Goal: Task Accomplishment & Management: Complete application form

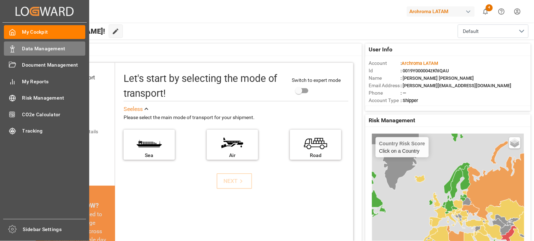
click at [35, 46] on span "Data Management" at bounding box center [53, 48] width 63 height 7
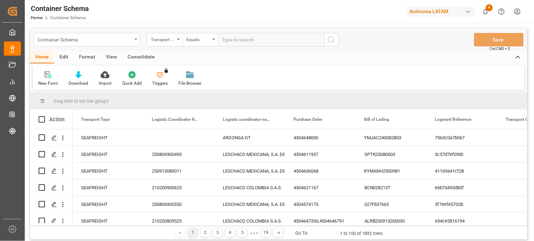
click at [132, 40] on div "Container Schema" at bounding box center [87, 39] width 106 height 13
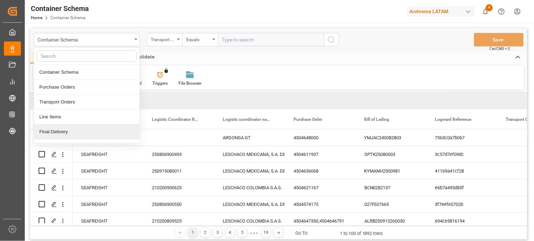
scroll to position [39, 0]
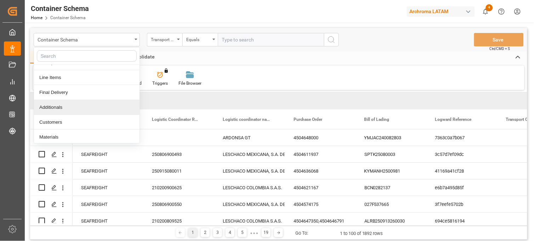
click at [66, 104] on div "Additionals" at bounding box center [87, 107] width 106 height 15
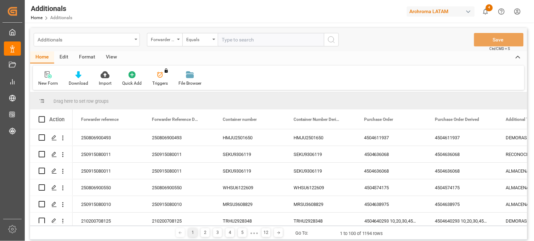
click at [133, 40] on div "Additionals" at bounding box center [87, 39] width 106 height 13
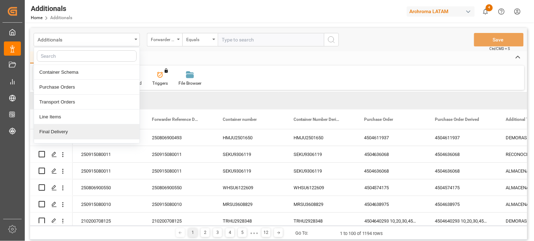
click at [55, 132] on div "Final Delivery" at bounding box center [87, 131] width 106 height 15
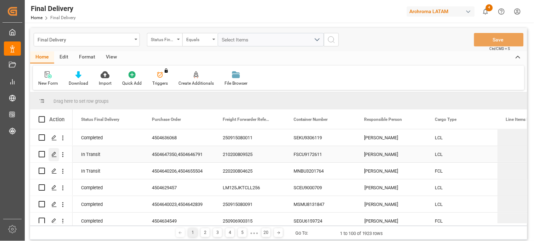
click at [53, 153] on polygon "Press SPACE to select this row." at bounding box center [54, 154] width 4 height 4
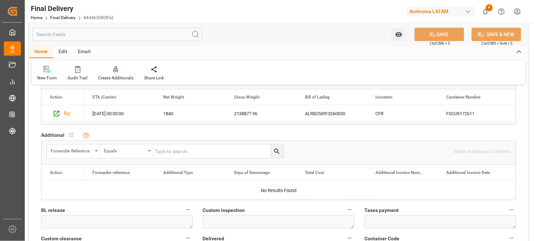
scroll to position [668, 0]
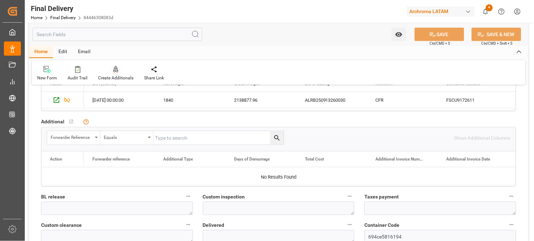
click at [114, 76] on div "Create Additionals" at bounding box center [115, 78] width 35 height 6
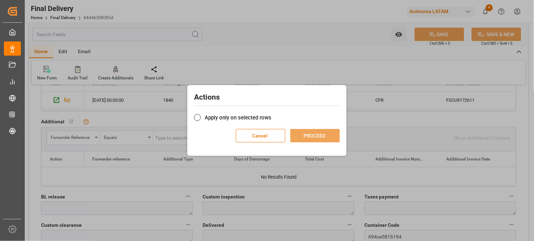
click at [196, 118] on span at bounding box center [197, 117] width 7 height 7
click at [271, 114] on input "Apply only on selected rows" at bounding box center [271, 114] width 0 height 0
click at [317, 136] on button "PROCEED" at bounding box center [315, 135] width 50 height 13
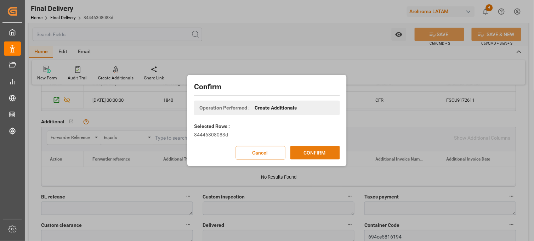
click at [318, 154] on button "CONFIRM" at bounding box center [315, 152] width 50 height 13
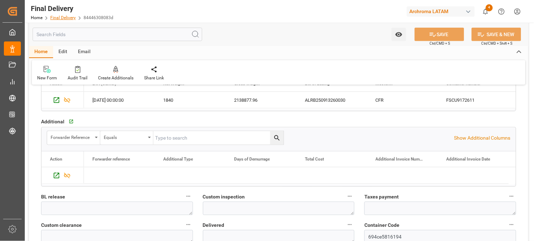
click at [63, 18] on link "Final Delivery" at bounding box center [62, 17] width 25 height 5
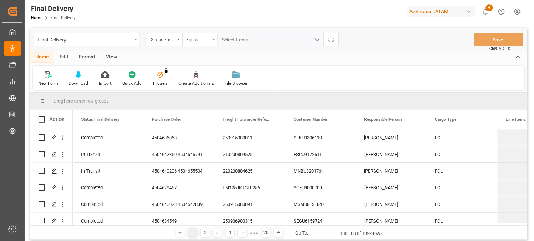
click at [133, 40] on div "Final Delivery" at bounding box center [87, 39] width 106 height 13
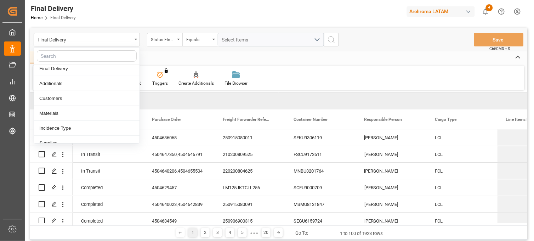
scroll to position [79, 0]
click at [76, 68] on div "Additionals" at bounding box center [87, 68] width 106 height 15
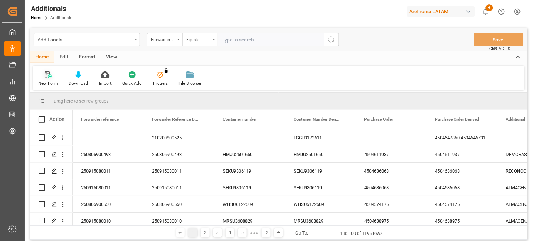
click at [51, 79] on div "New Form" at bounding box center [48, 79] width 30 height 16
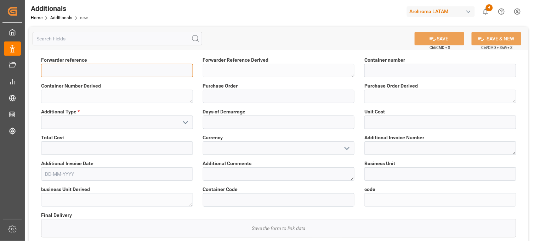
click at [79, 70] on input at bounding box center [117, 70] width 152 height 13
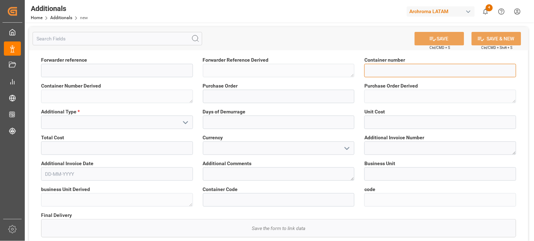
click at [394, 67] on input at bounding box center [440, 70] width 152 height 13
click at [183, 122] on icon "open menu" at bounding box center [185, 122] width 8 height 8
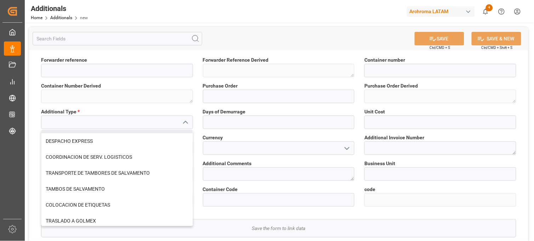
scroll to position [79, 0]
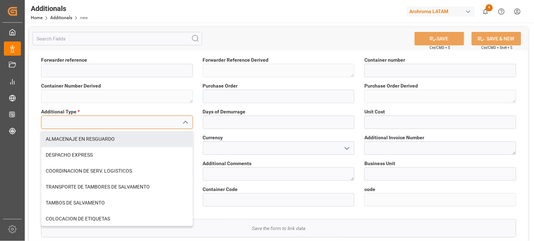
click at [92, 122] on input at bounding box center [117, 121] width 152 height 13
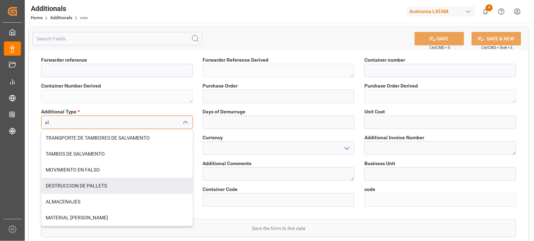
scroll to position [32, 0]
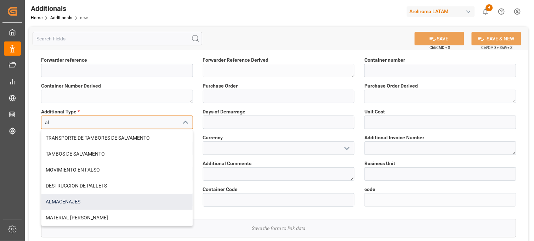
click at [82, 199] on div "ALMACENAJES" at bounding box center [116, 202] width 151 height 16
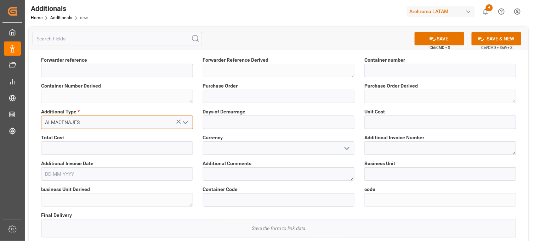
type input "ALMACENAJES"
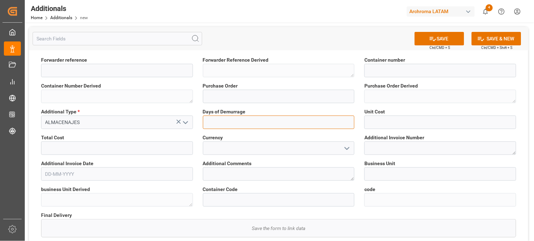
click at [295, 123] on input "text" at bounding box center [279, 121] width 152 height 13
type input "15"
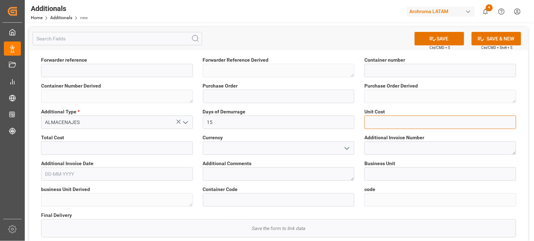
click at [375, 123] on input "text" at bounding box center [440, 121] width 152 height 13
type input "2700"
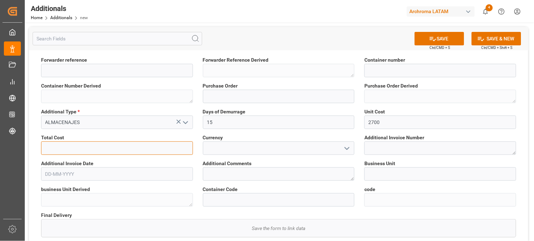
click at [166, 147] on input "text" at bounding box center [117, 147] width 152 height 13
type input "40500"
click at [348, 148] on polyline "open menu" at bounding box center [347, 148] width 4 height 2
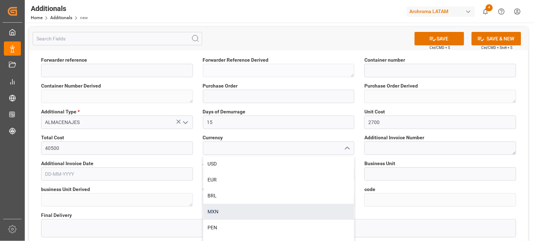
click at [251, 215] on div "MXN" at bounding box center [278, 212] width 151 height 16
type input "MXN"
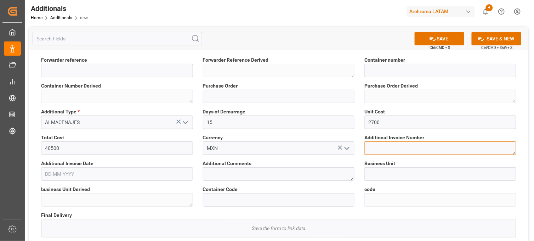
click at [405, 149] on textarea at bounding box center [440, 147] width 152 height 13
type textarea "1234"
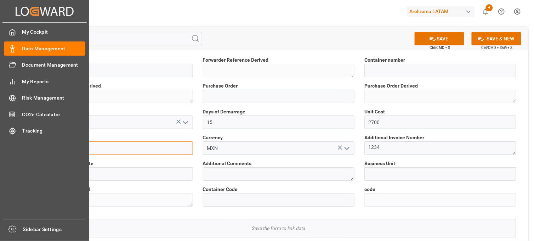
drag, startPoint x: 84, startPoint y: 148, endPoint x: 18, endPoint y: 148, distance: 66.2
click at [18, 148] on div "Created by potrace 1.15, written by Peter Selinger 2001-2017 Created by potrace…" at bounding box center [267, 120] width 534 height 241
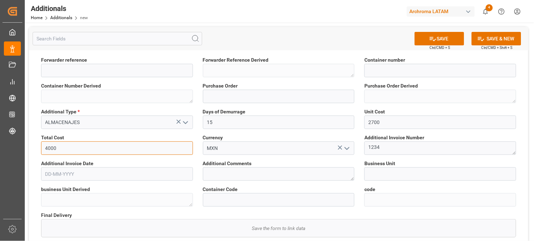
type input "4000"
click at [84, 178] on input "text" at bounding box center [117, 173] width 152 height 13
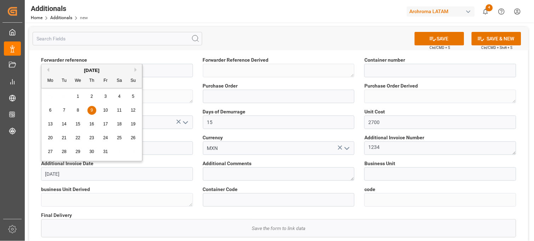
click at [89, 112] on div "9" at bounding box center [91, 110] width 9 height 8
type input "09-10-2025"
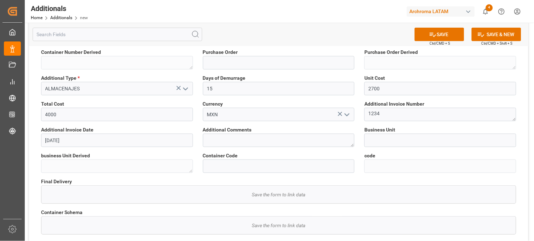
scroll to position [0, 0]
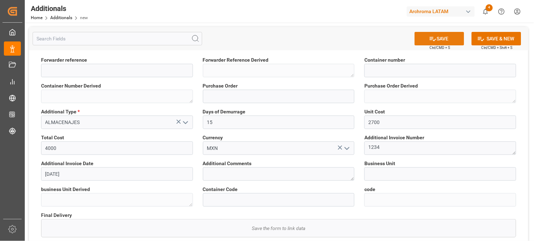
click at [449, 37] on button "SAVE" at bounding box center [440, 38] width 50 height 13
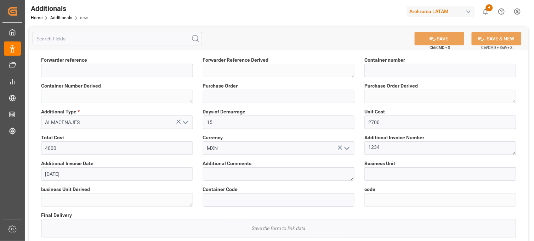
type input "059f0cc2708b"
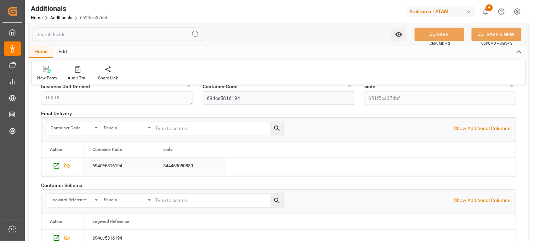
scroll to position [118, 0]
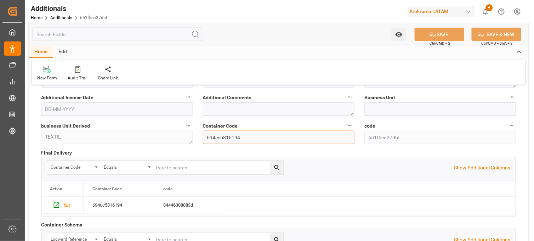
drag, startPoint x: 246, startPoint y: 136, endPoint x: 243, endPoint y: 137, distance: 3.9
click at [243, 137] on input "694ce5816194" at bounding box center [279, 137] width 152 height 13
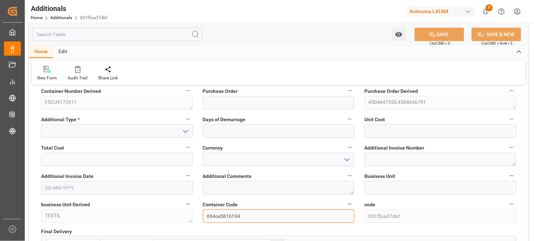
scroll to position [0, 0]
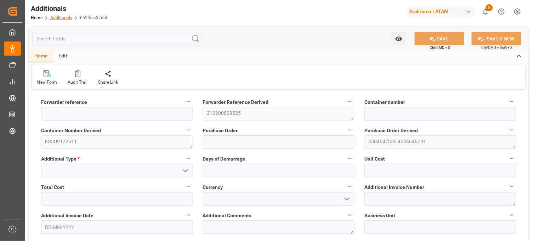
click at [62, 15] on link "Additionals" at bounding box center [61, 17] width 22 height 5
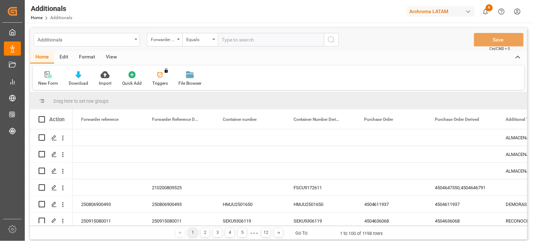
click at [129, 40] on div "Additionals" at bounding box center [85, 39] width 95 height 9
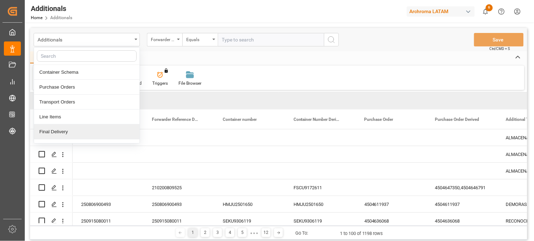
click at [64, 130] on div "Final Delivery" at bounding box center [87, 131] width 106 height 15
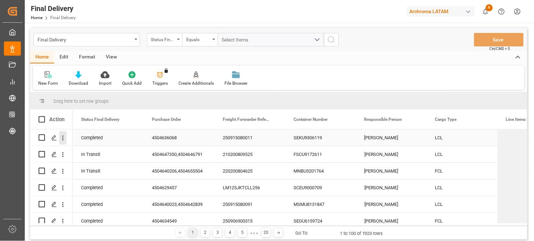
click at [64, 137] on icon "open menu" at bounding box center [62, 137] width 7 height 7
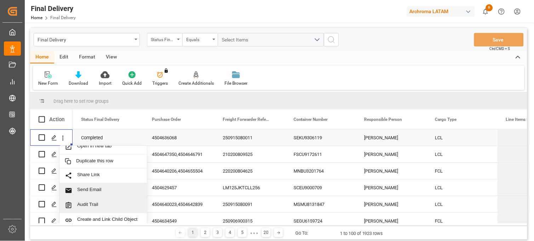
scroll to position [6, 0]
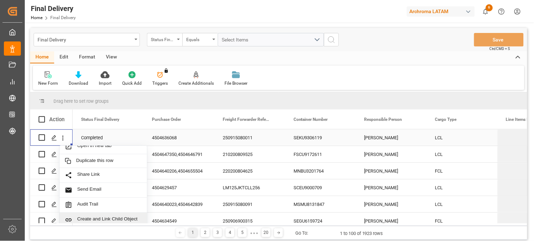
click at [107, 218] on span "Create and Link Child Object" at bounding box center [109, 219] width 64 height 7
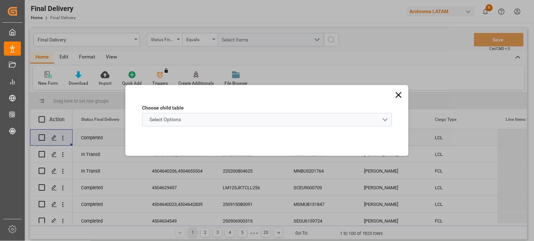
click at [385, 119] on schema "Select Options" at bounding box center [267, 119] width 250 height 13
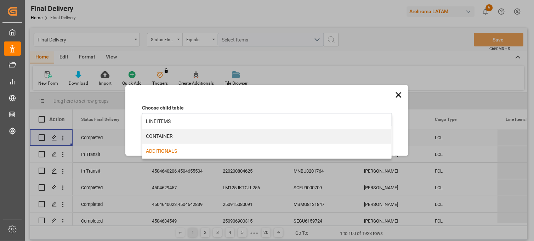
click at [163, 152] on div "ADDITIONALS" at bounding box center [266, 151] width 249 height 15
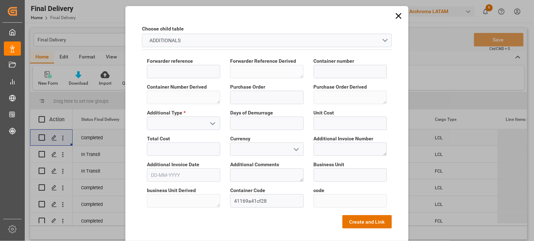
click at [397, 16] on icon at bounding box center [399, 16] width 6 height 6
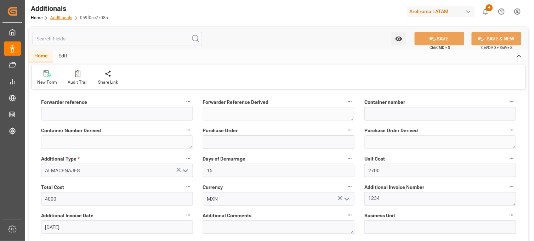
click at [62, 18] on link "Additionals" at bounding box center [61, 17] width 22 height 5
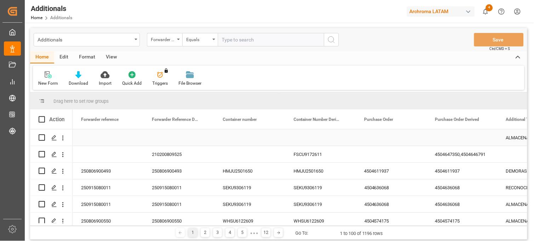
click at [42, 137] on input "Press Space to toggle row selection (unchecked)" at bounding box center [42, 137] width 6 height 6
checkbox input "true"
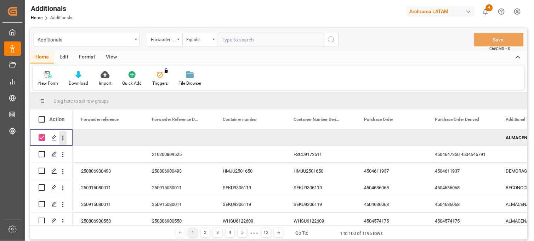
click at [63, 137] on icon "open menu" at bounding box center [62, 137] width 1 height 5
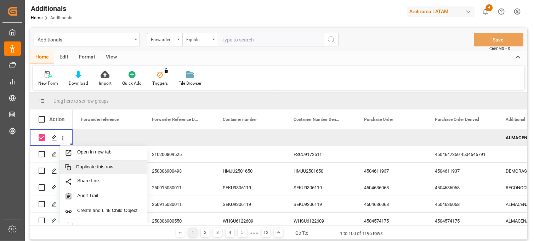
click at [94, 165] on span "Duplicate this row" at bounding box center [109, 167] width 66 height 6
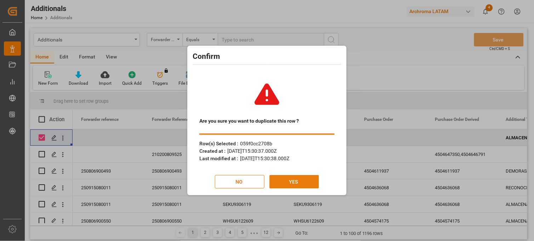
click at [292, 182] on button "YES" at bounding box center [294, 181] width 50 height 13
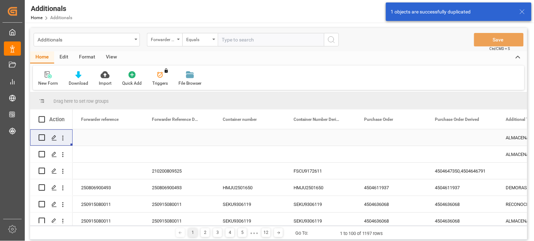
click at [456, 139] on div "Press SPACE to select this row." at bounding box center [462, 137] width 71 height 16
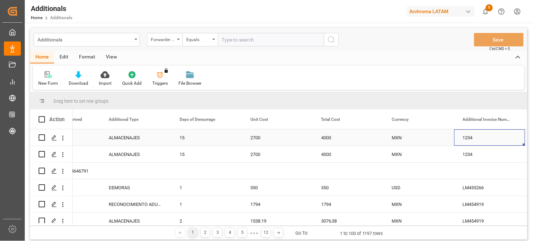
scroll to position [0, 397]
click at [119, 140] on div "ALMACENAJES" at bounding box center [135, 137] width 71 height 16
click at [128, 137] on div "ALMACENAJES" at bounding box center [135, 137] width 71 height 16
click at [150, 140] on icon "Press SPACE to select this row." at bounding box center [151, 141] width 4 height 4
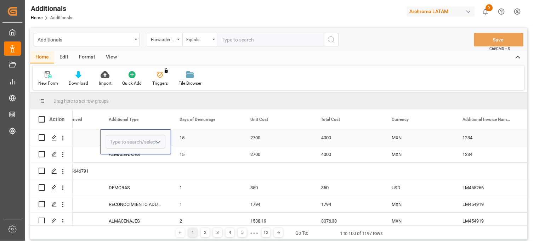
click at [156, 141] on polyline "open menu" at bounding box center [158, 142] width 4 height 2
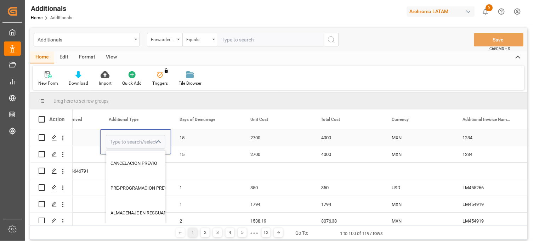
scroll to position [118, 0]
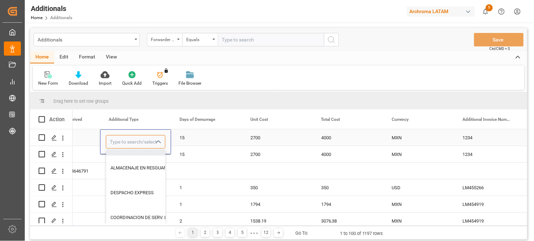
click at [129, 142] on input "Press SPACE to select this row." at bounding box center [135, 141] width 59 height 13
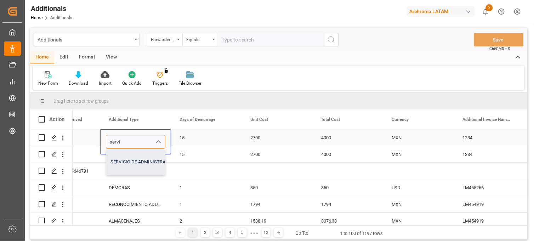
click at [140, 158] on div "SERVICIO DE ADMINISTRACION Y CONTROL (MZO)" at bounding box center [163, 161] width 114 height 25
type input "SERVICIO DE ADMINISTRACION Y CONTROL (MZO)"
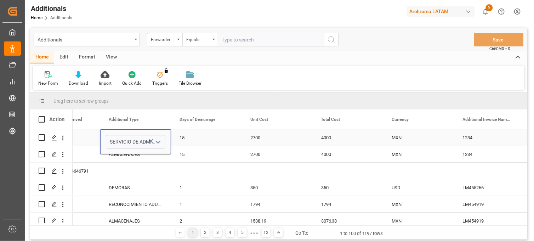
click at [192, 135] on div "15" at bounding box center [206, 137] width 71 height 16
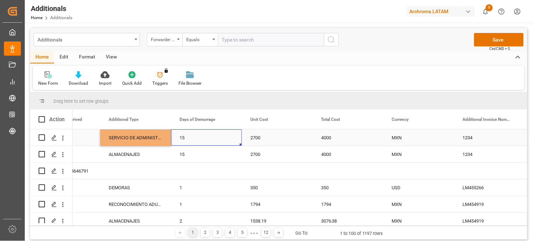
click at [192, 135] on div "15" at bounding box center [206, 137] width 71 height 16
type input "0"
click at [267, 136] on div "2700" at bounding box center [277, 137] width 71 height 16
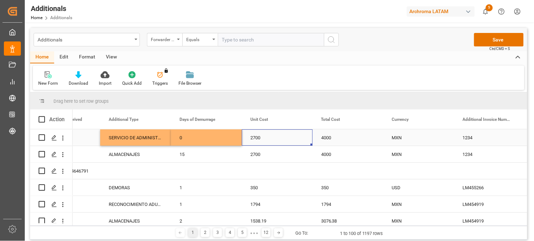
click at [267, 136] on div "2700" at bounding box center [277, 137] width 71 height 16
drag, startPoint x: 271, startPoint y: 141, endPoint x: 239, endPoint y: 140, distance: 31.9
click at [239, 140] on div "SERVICIO DE ADMINISTRACION Y CONTROL (MZO) 0 2700 4000 MXN 1234 09-10-2025" at bounding box center [383, 137] width 1416 height 17
type input "3500"
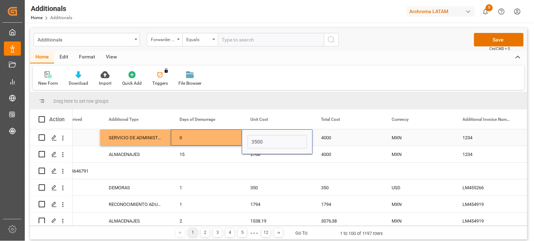
click at [328, 137] on div "4000" at bounding box center [348, 137] width 71 height 16
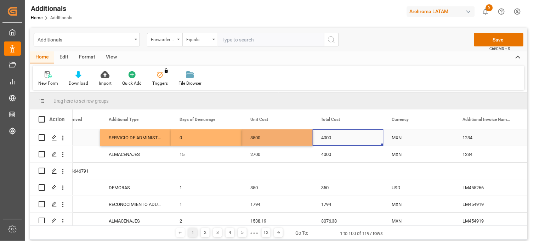
click at [329, 137] on div "4000" at bounding box center [348, 137] width 71 height 16
click at [329, 137] on input "4000" at bounding box center [347, 141] width 59 height 13
type input "3500"
click at [397, 136] on div "MXN" at bounding box center [419, 138] width 54 height 16
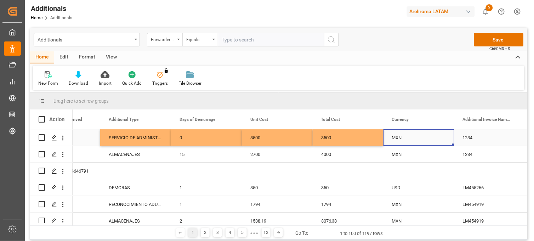
click at [484, 138] on div "1234" at bounding box center [489, 137] width 71 height 16
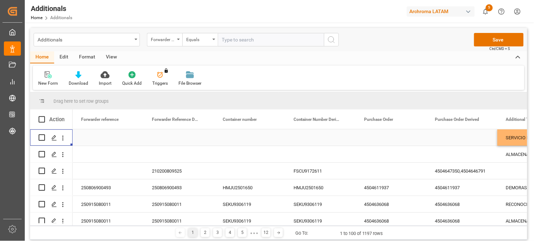
click at [39, 137] on input "Press Space to toggle row selection (unchecked)" at bounding box center [42, 137] width 6 height 6
checkbox input "true"
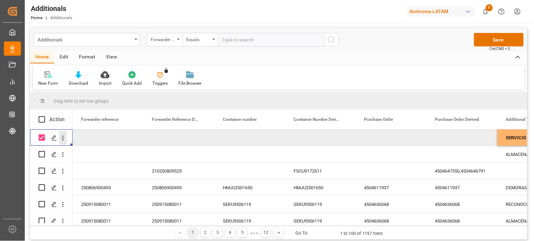
click at [64, 138] on icon "open menu" at bounding box center [62, 137] width 7 height 7
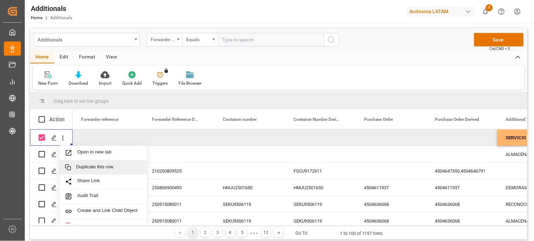
click at [97, 165] on span "Duplicate this row" at bounding box center [109, 167] width 66 height 6
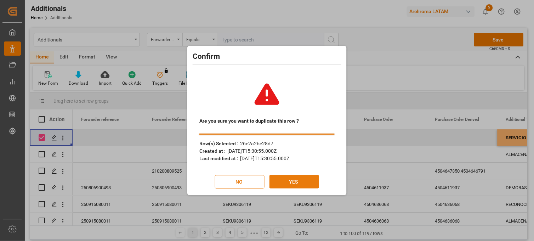
click at [296, 175] on button "YES" at bounding box center [294, 181] width 50 height 13
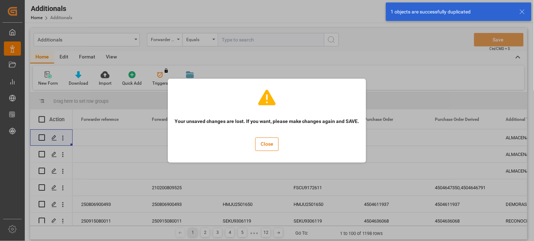
click at [468, 137] on div "Your unsaved changes are lost. If you want, please make changes again and SAVE.…" at bounding box center [267, 120] width 534 height 241
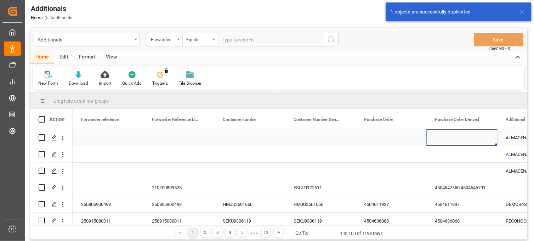
click at [462, 142] on div "Press SPACE to select this row." at bounding box center [462, 137] width 71 height 16
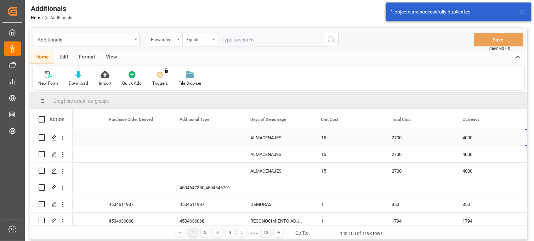
scroll to position [0, 326]
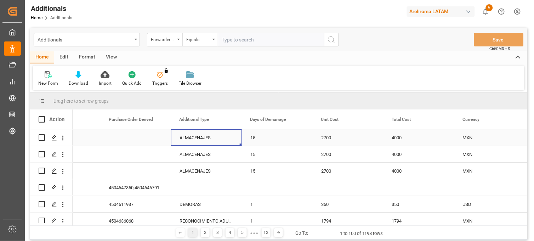
click at [220, 140] on div "ALMACENAJES" at bounding box center [206, 137] width 71 height 16
click at [220, 140] on icon "Press SPACE to select this row." at bounding box center [221, 140] width 7 height 7
click at [227, 140] on icon "open menu" at bounding box center [228, 142] width 8 height 8
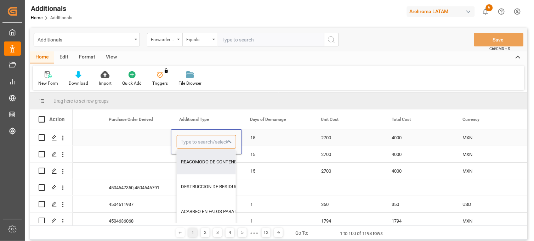
click at [199, 136] on input "Press SPACE to select this row." at bounding box center [206, 141] width 59 height 13
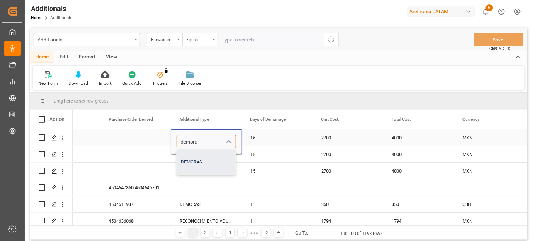
click at [209, 154] on div "DEMORAS" at bounding box center [206, 161] width 59 height 25
type input "DEMORAS"
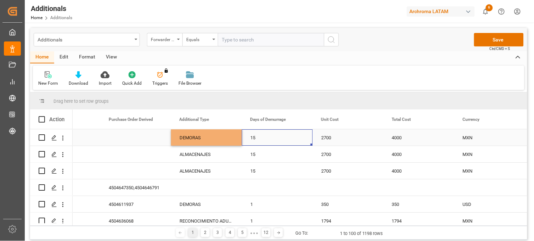
click at [263, 133] on div "15" at bounding box center [277, 137] width 71 height 16
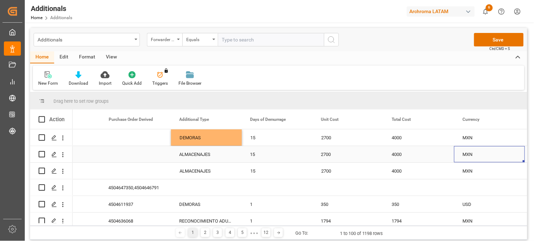
click at [468, 157] on div "MXN" at bounding box center [490, 154] width 54 height 16
click at [475, 137] on div "MXN" at bounding box center [490, 138] width 54 height 16
click at [133, 37] on div "Additionals" at bounding box center [87, 39] width 106 height 13
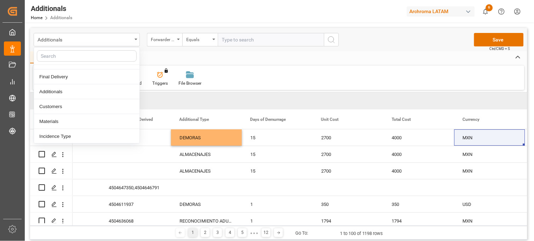
scroll to position [79, 0]
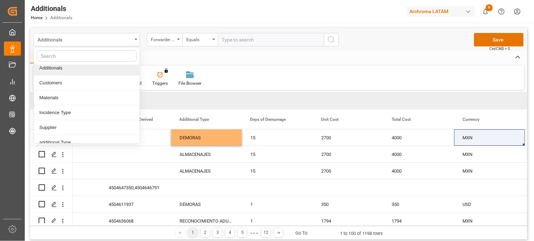
click at [71, 69] on div "Additionals" at bounding box center [87, 68] width 106 height 15
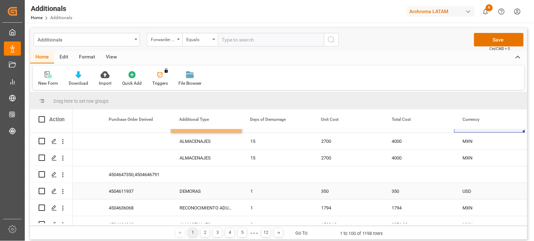
scroll to position [0, 0]
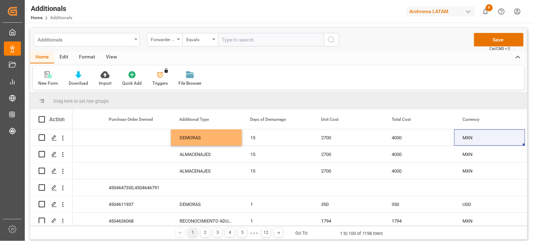
click at [124, 37] on div "Additionals" at bounding box center [85, 39] width 95 height 9
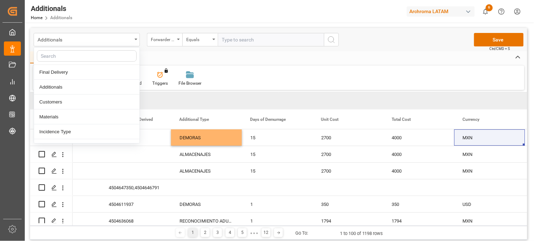
scroll to position [79, 0]
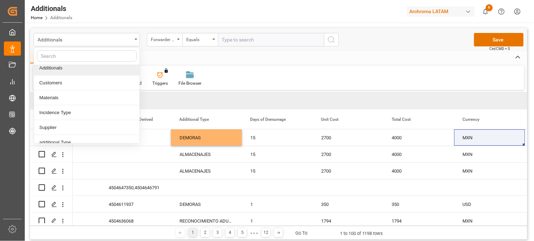
click at [64, 69] on div "Additionals" at bounding box center [87, 68] width 106 height 15
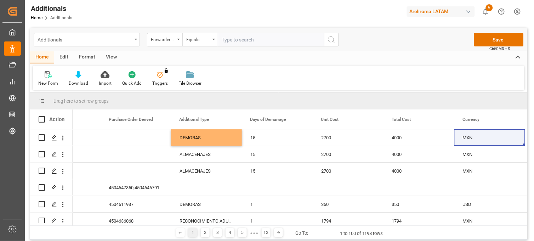
click at [132, 40] on div "Additionals" at bounding box center [87, 39] width 106 height 13
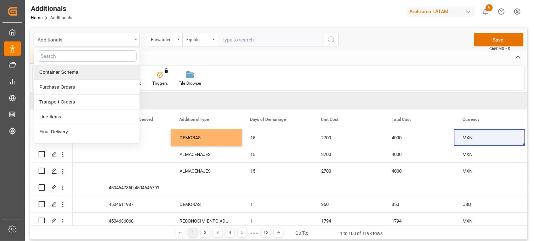
click at [75, 73] on div "Container Schema" at bounding box center [87, 72] width 106 height 15
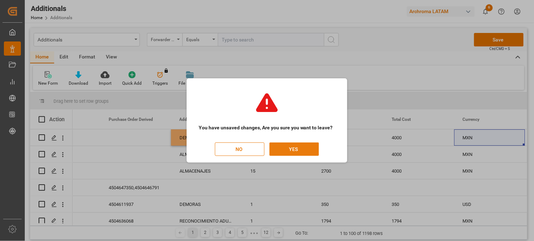
click at [297, 150] on button "YES" at bounding box center [294, 148] width 50 height 13
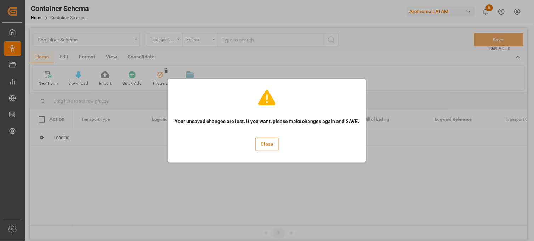
click at [263, 143] on button "Close" at bounding box center [266, 143] width 23 height 13
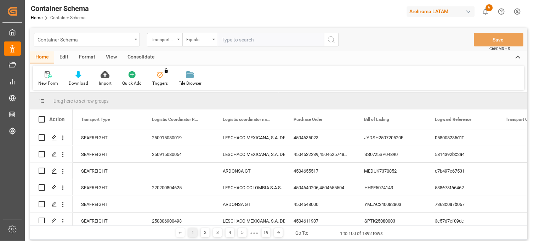
click at [125, 38] on div "Container Schema" at bounding box center [85, 39] width 95 height 9
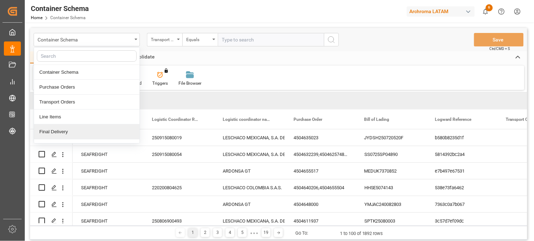
scroll to position [39, 0]
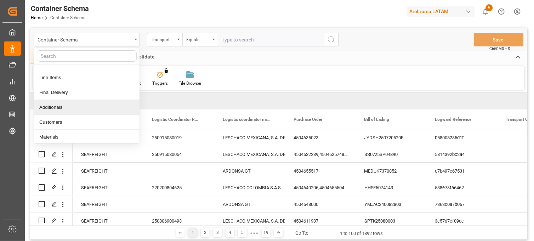
click at [68, 108] on div "Additionals" at bounding box center [87, 107] width 106 height 15
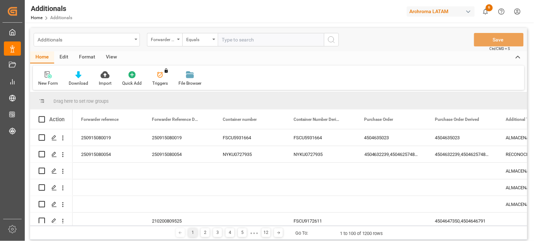
click at [133, 40] on div "Additionals" at bounding box center [87, 39] width 106 height 13
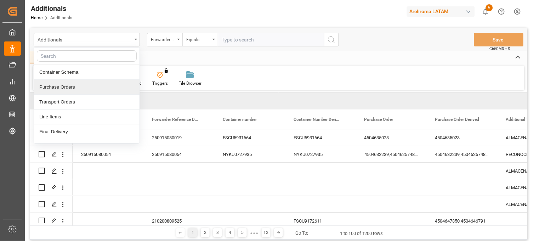
click at [73, 91] on div "Purchase Orders" at bounding box center [87, 87] width 106 height 15
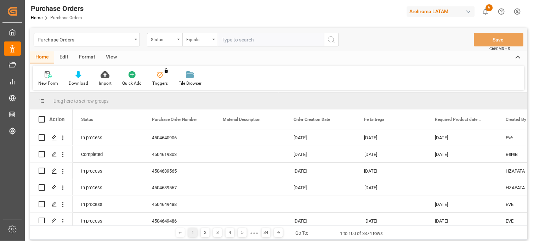
click at [125, 42] on div "Purchase Orders" at bounding box center [85, 39] width 95 height 9
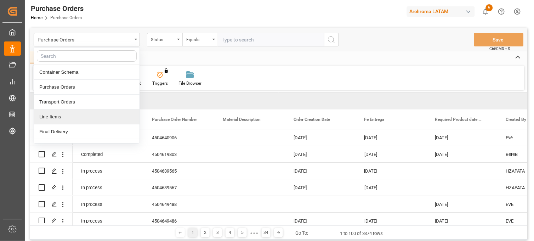
scroll to position [39, 0]
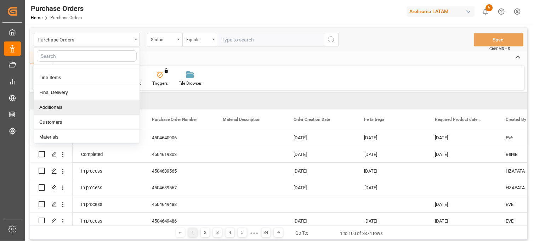
click at [67, 106] on div "Additionals" at bounding box center [87, 107] width 106 height 15
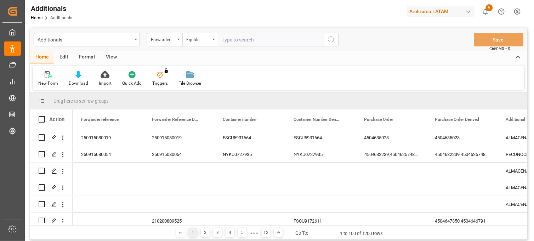
click at [61, 126] on div "Action" at bounding box center [51, 118] width 42 height 19
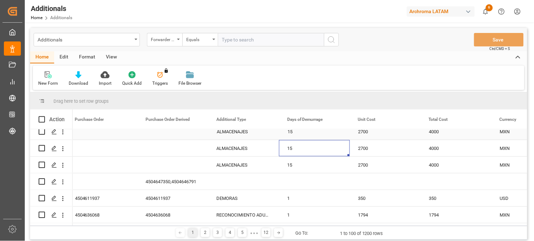
click at [42, 132] on input "Press Space to toggle row selection (unchecked)" at bounding box center [42, 131] width 6 height 6
checkbox input "true"
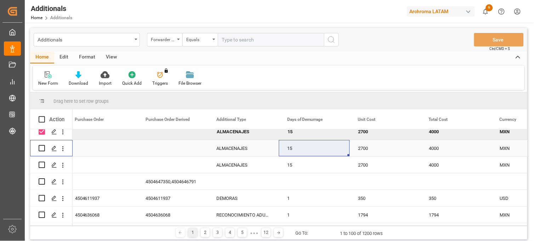
click at [41, 147] on input "Press Space to toggle row selection (unchecked)" at bounding box center [42, 148] width 6 height 6
checkbox input "true"
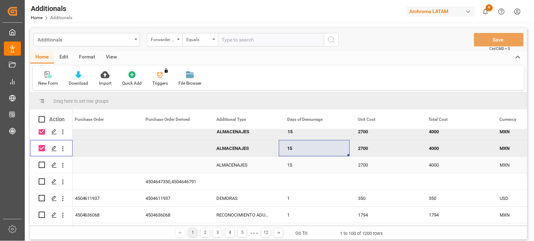
click at [41, 161] on div "Press SPACE to select this row." at bounding box center [42, 165] width 6 height 16
click at [41, 165] on input "Press Space to toggle row selection (unchecked)" at bounding box center [42, 164] width 6 height 6
checkbox input "true"
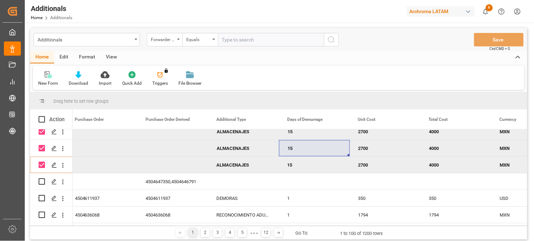
click at [66, 58] on div "Edit" at bounding box center [63, 57] width 19 height 12
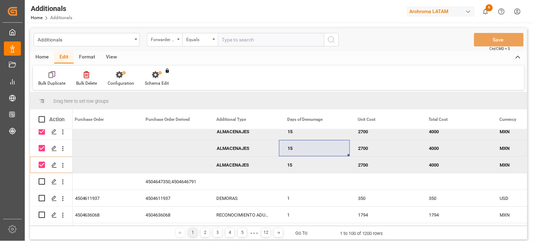
click at [85, 79] on div "Bulk Delete" at bounding box center [87, 79] width 32 height 16
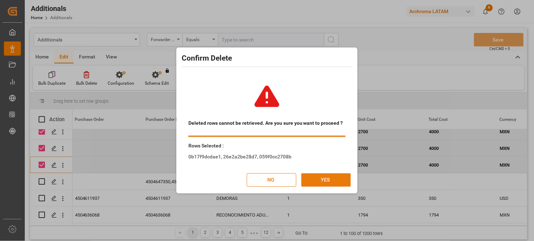
click at [332, 179] on button "YES" at bounding box center [326, 179] width 50 height 13
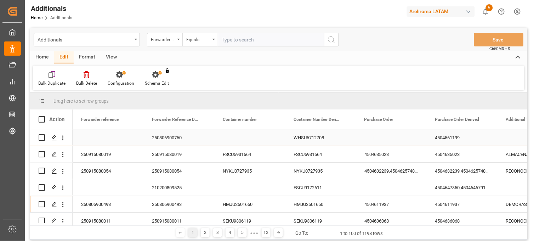
click at [166, 140] on div "250806900760" at bounding box center [178, 137] width 71 height 16
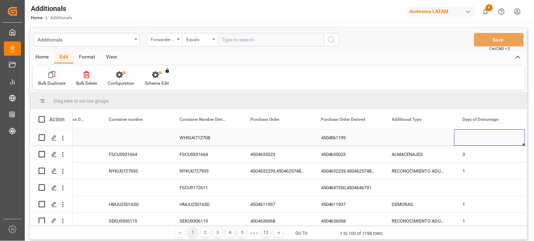
scroll to position [0, 256]
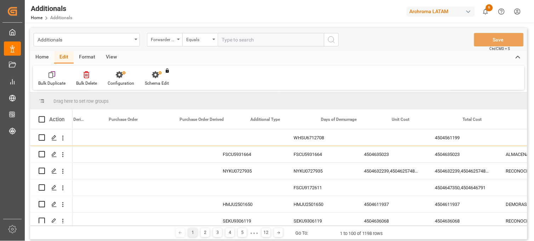
scroll to position [0, 256]
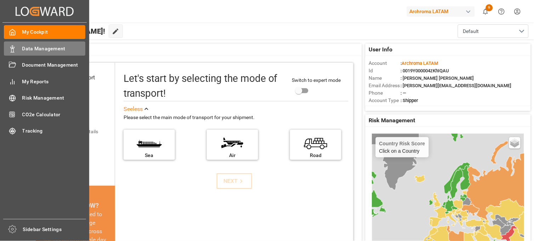
click at [48, 47] on span "Data Management" at bounding box center [53, 48] width 63 height 7
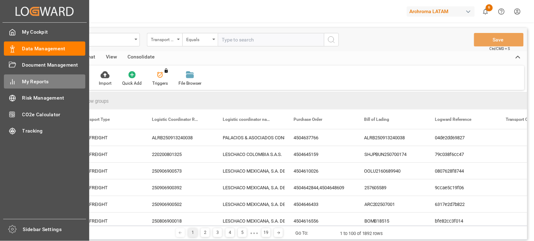
click at [44, 82] on span "My Reports" at bounding box center [53, 81] width 63 height 7
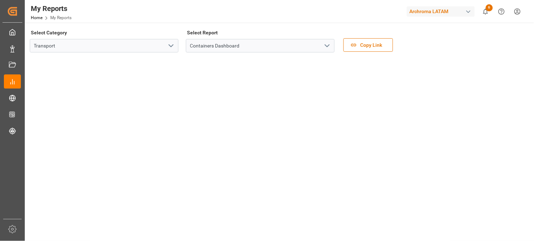
click at [167, 46] on icon "open menu" at bounding box center [171, 45] width 8 height 8
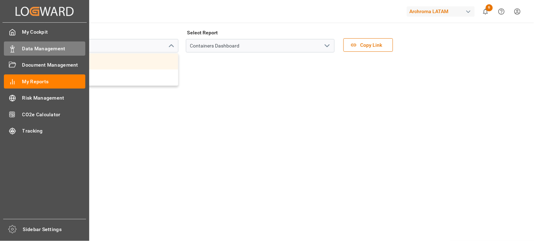
click at [38, 48] on span "Data Management" at bounding box center [53, 48] width 63 height 7
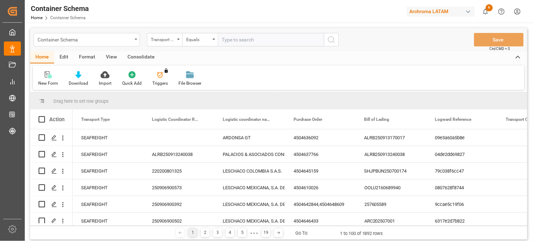
click at [131, 39] on div "Container Schema" at bounding box center [85, 39] width 95 height 9
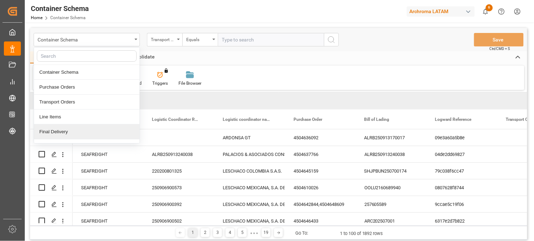
click at [64, 133] on div "Final Delivery" at bounding box center [87, 131] width 106 height 15
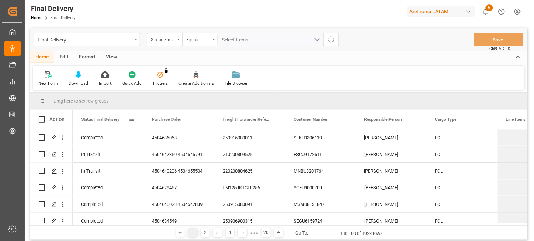
click at [108, 125] on div "Status Final Delivery" at bounding box center [104, 118] width 47 height 19
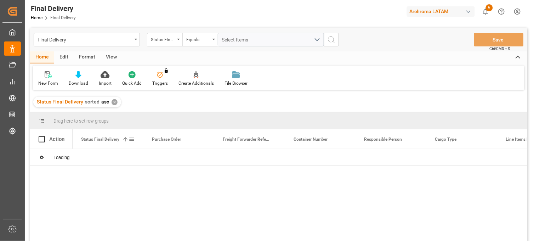
click at [100, 143] on div "Status Final Delivery 1" at bounding box center [104, 138] width 47 height 19
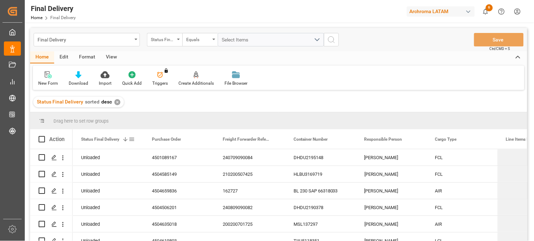
click at [87, 149] on div "Unloaded" at bounding box center [108, 157] width 54 height 16
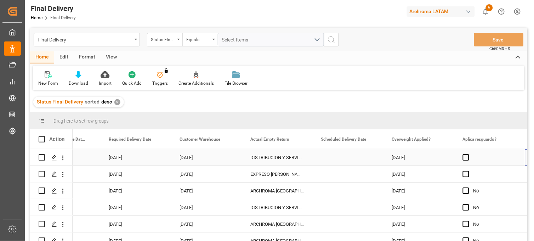
scroll to position [0, 1035]
